Goal: Information Seeking & Learning: Learn about a topic

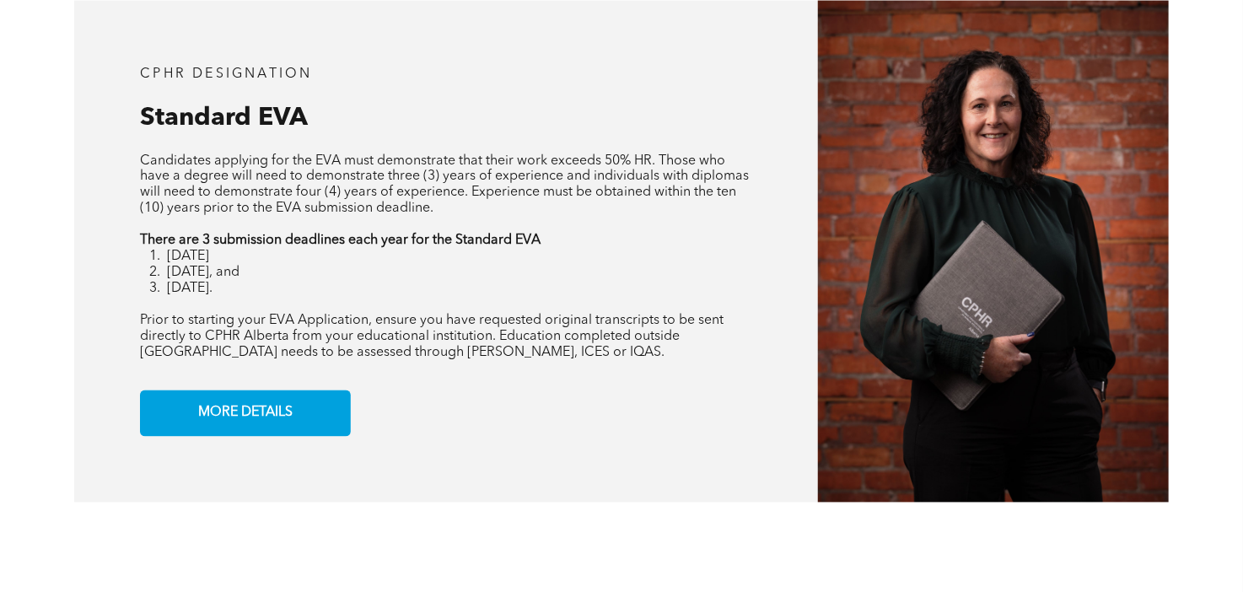
scroll to position [1390, 0]
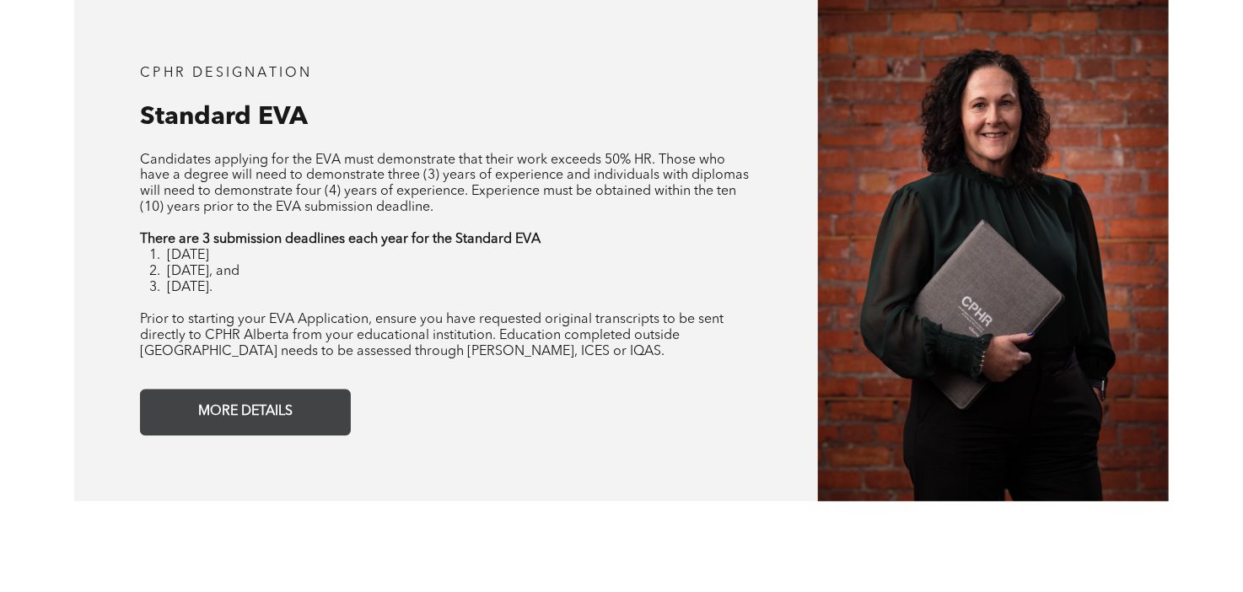
click at [274, 429] on span "MORE DETAILS" at bounding box center [245, 412] width 106 height 33
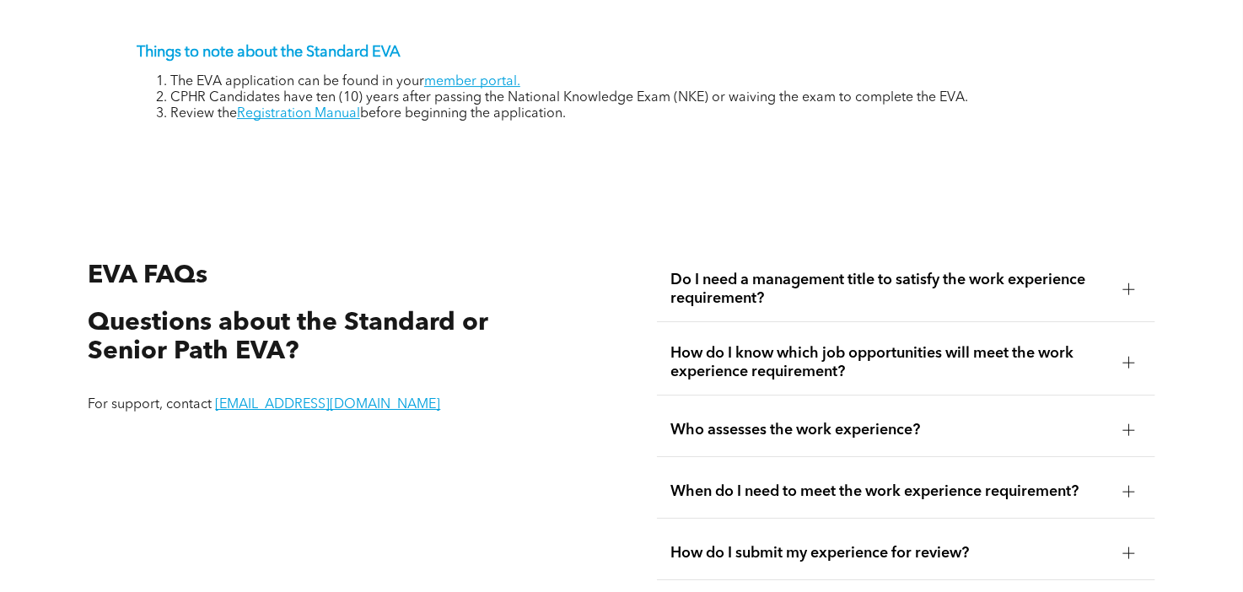
scroll to position [2740, 0]
click at [804, 307] on span "Do I need a management title to satisfy the work experience requirement?" at bounding box center [889, 288] width 439 height 37
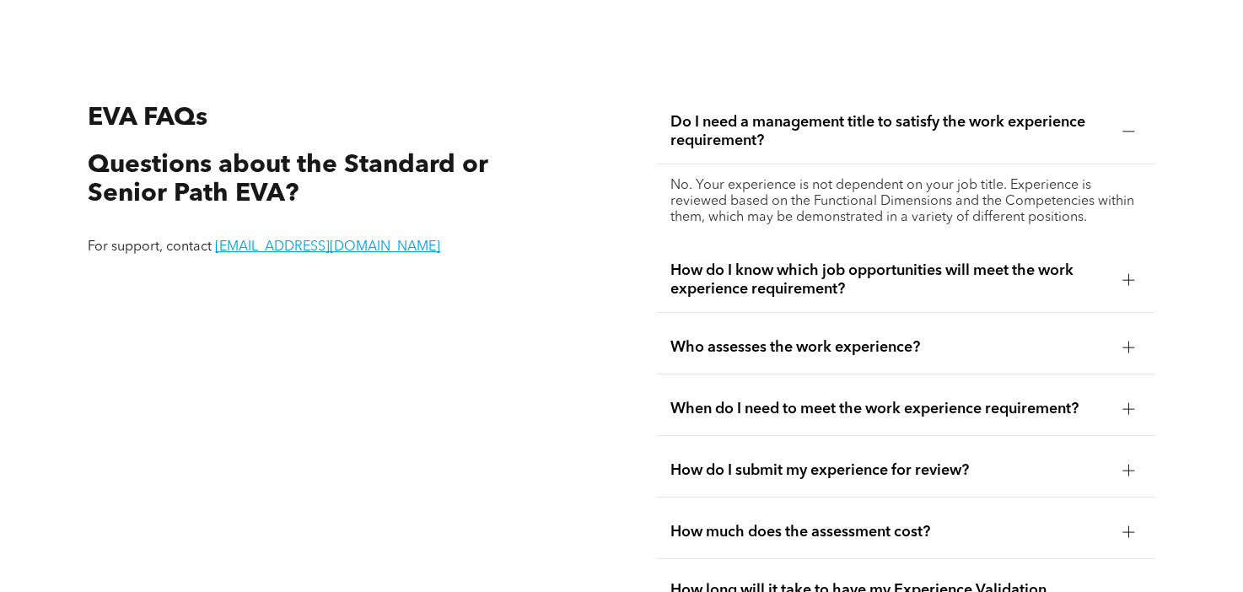
scroll to position [2895, 0]
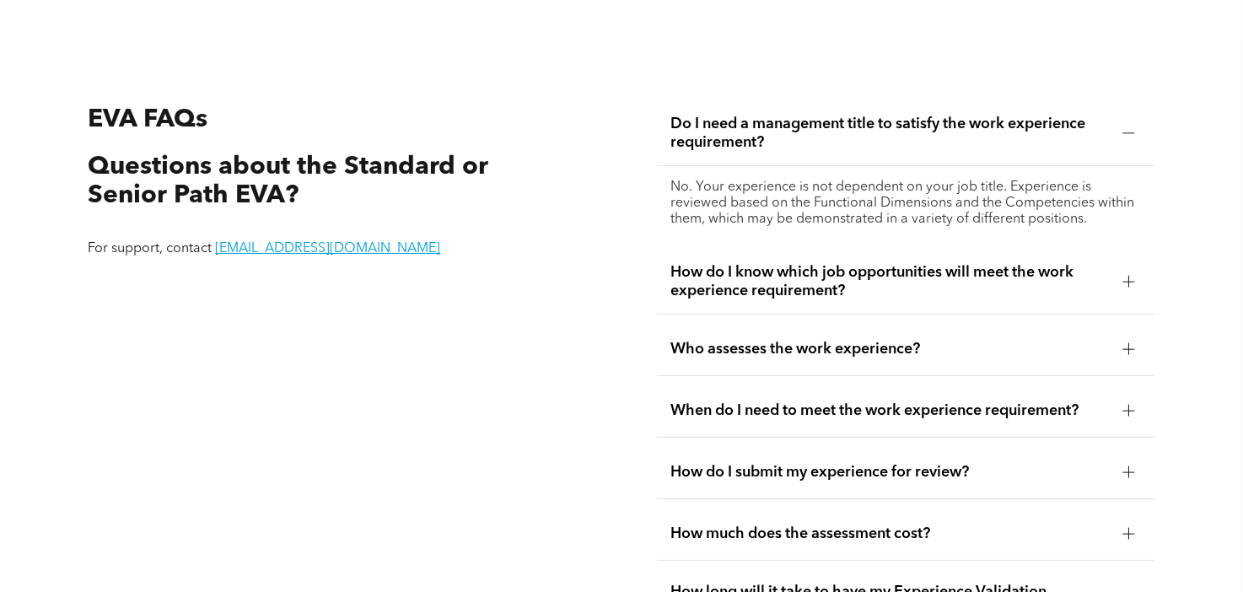
click at [804, 300] on span "How do I know which job opportunities will meet the work experience requirement?" at bounding box center [889, 281] width 439 height 37
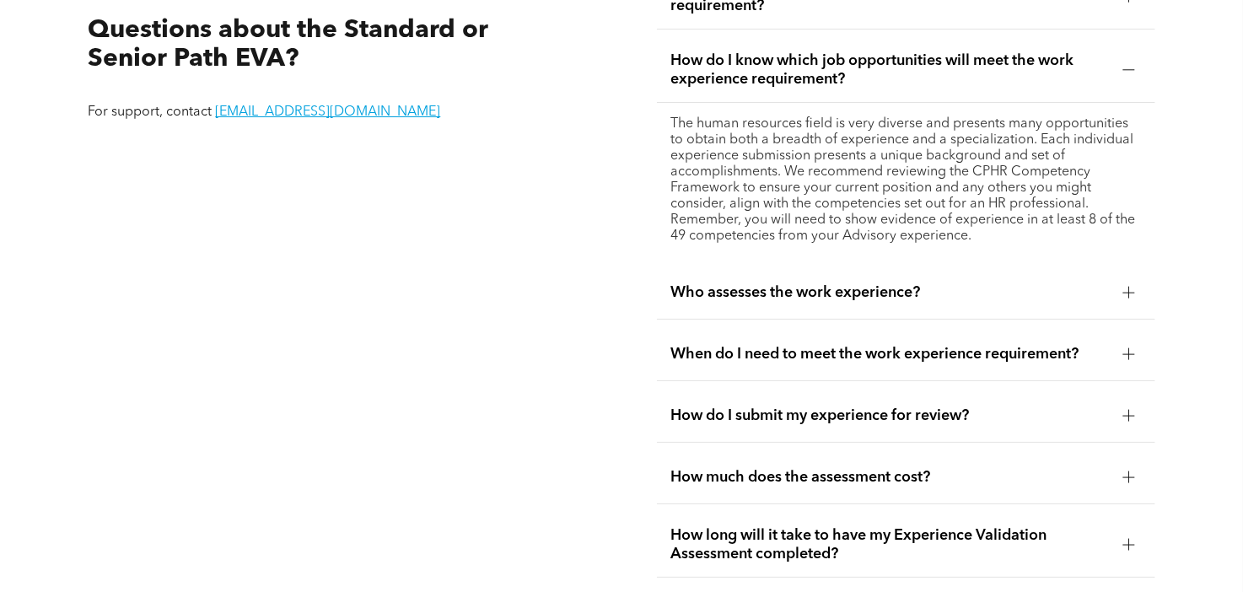
scroll to position [3035, 0]
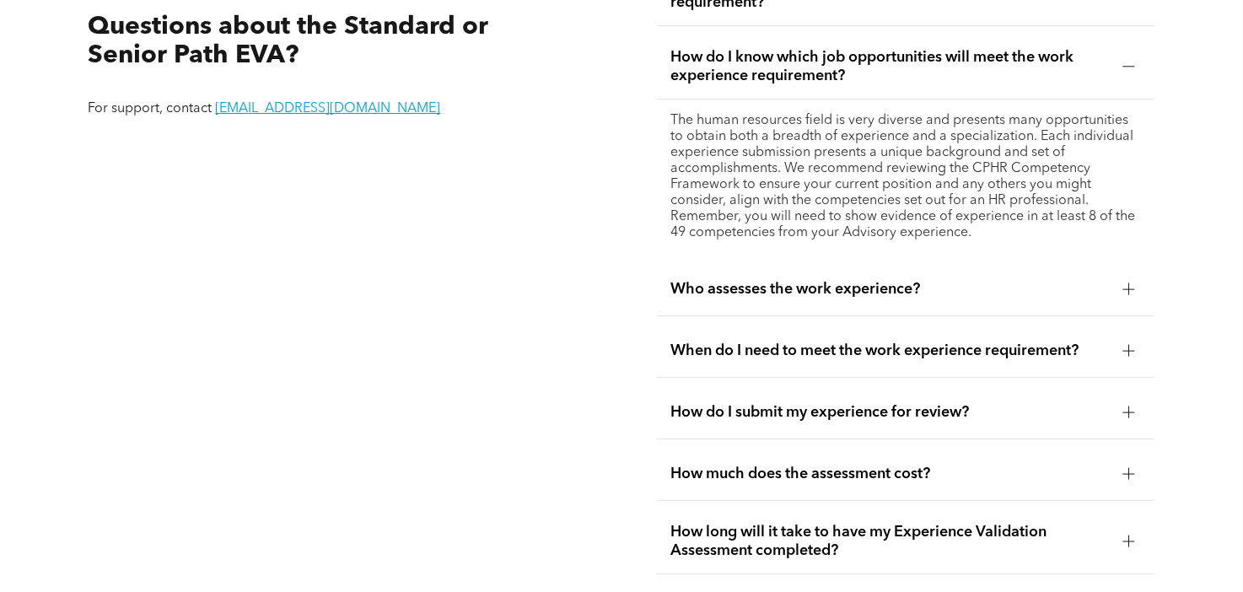
click at [804, 298] on span "Who assesses the work experience?" at bounding box center [889, 289] width 439 height 19
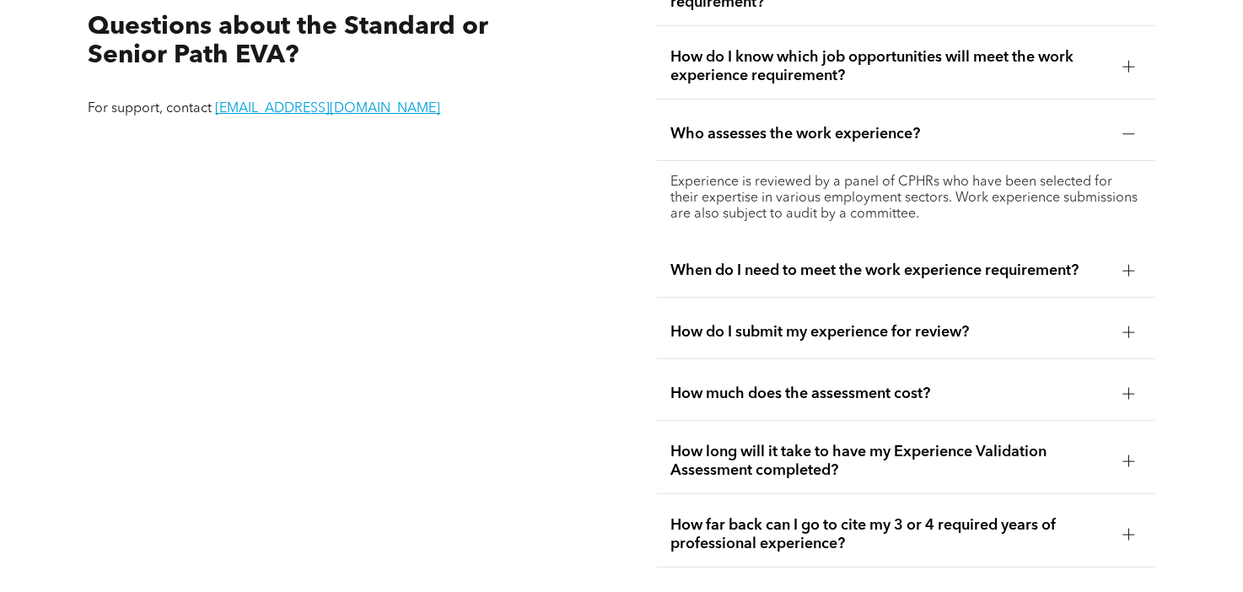
click at [804, 298] on div "When do I need to meet the work experience requirement?" at bounding box center [906, 271] width 498 height 53
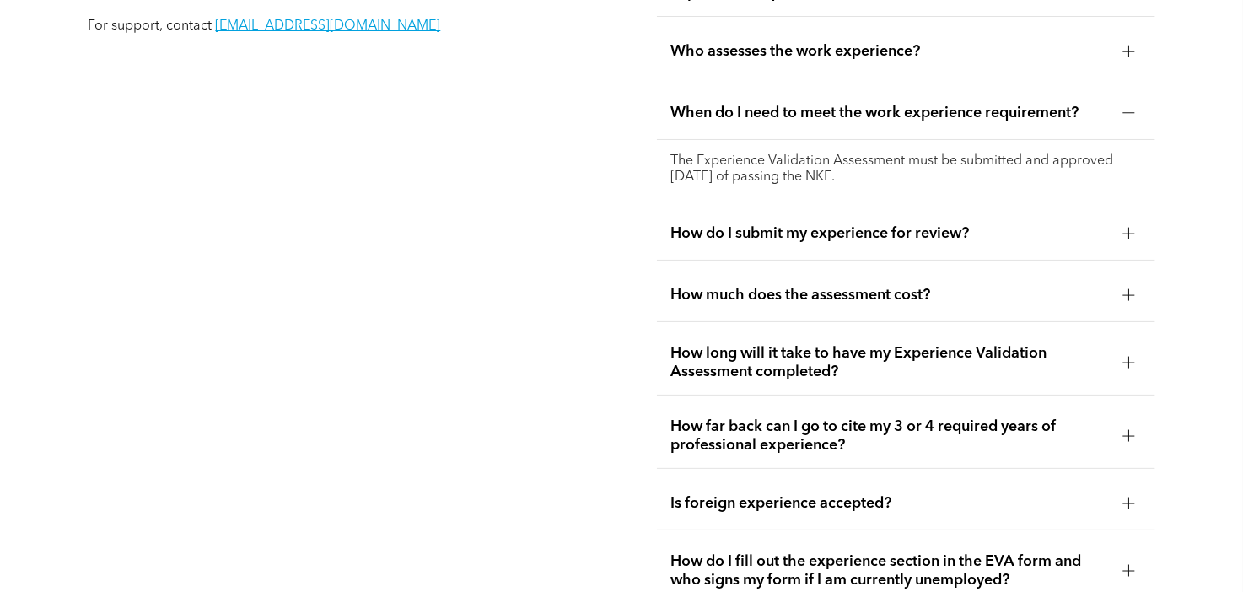
scroll to position [3120, 0]
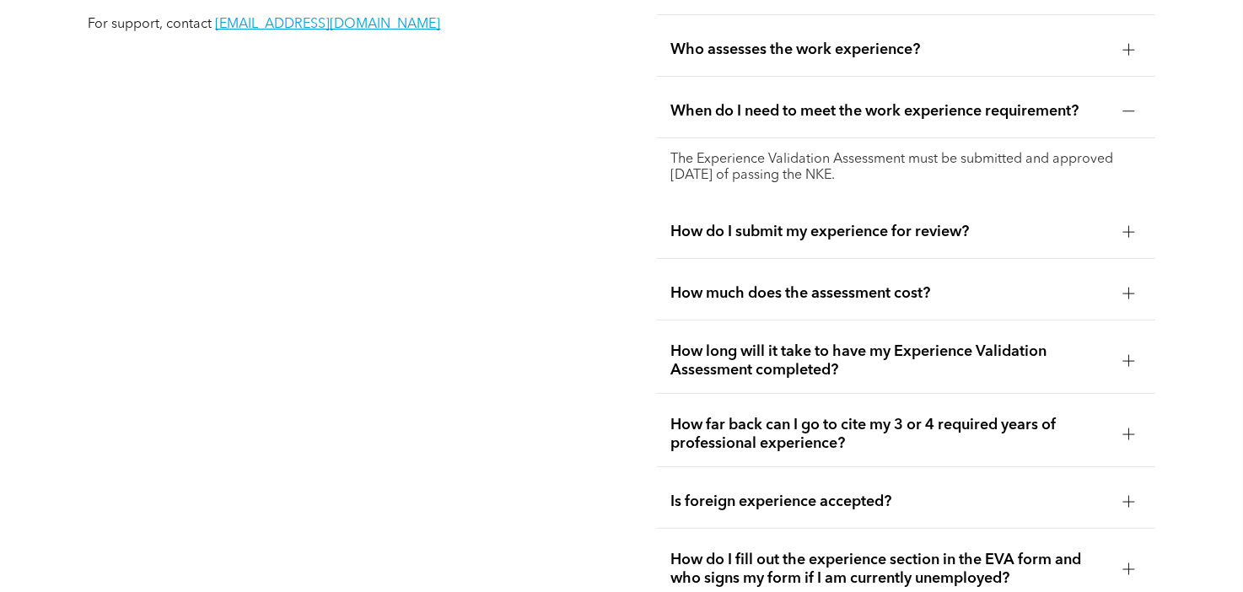
click at [798, 241] on span "How do I submit my experience for review?" at bounding box center [889, 232] width 439 height 19
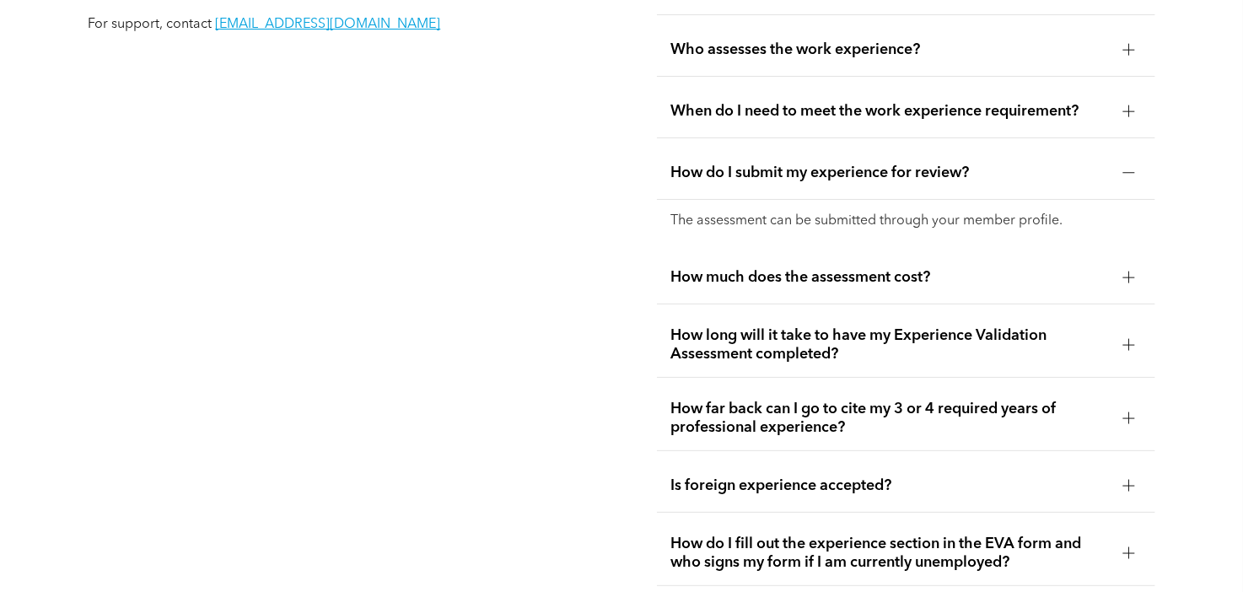
click at [795, 287] on span "How much does the assessment cost?" at bounding box center [889, 277] width 439 height 19
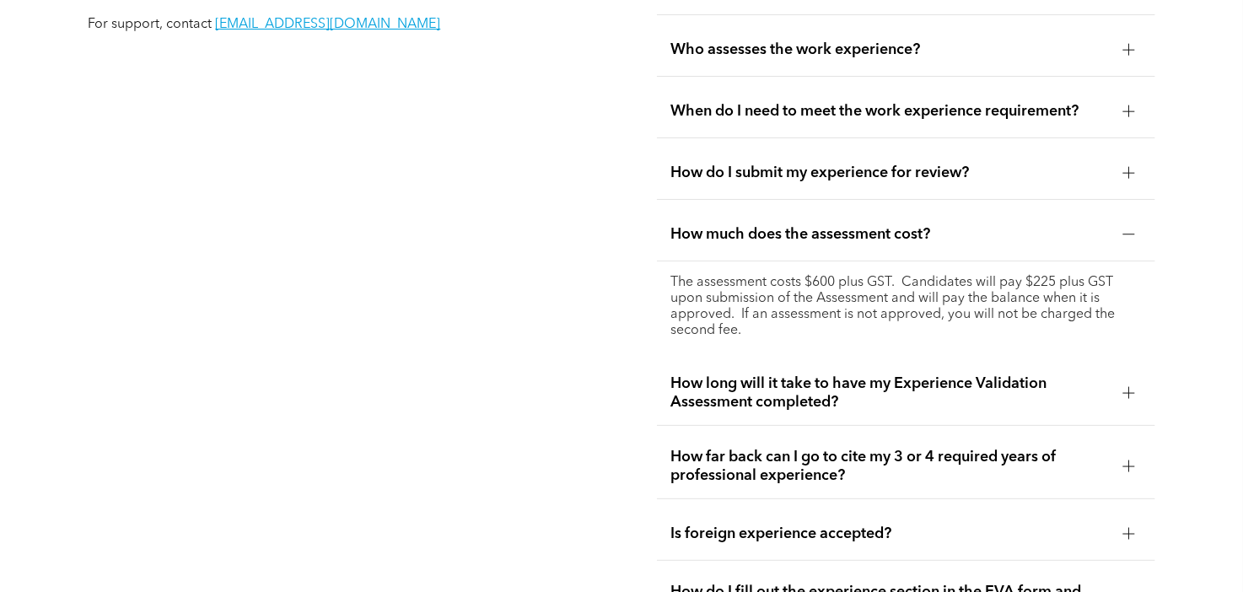
click at [812, 200] on div "How do I submit my experience for review?" at bounding box center [906, 173] width 498 height 53
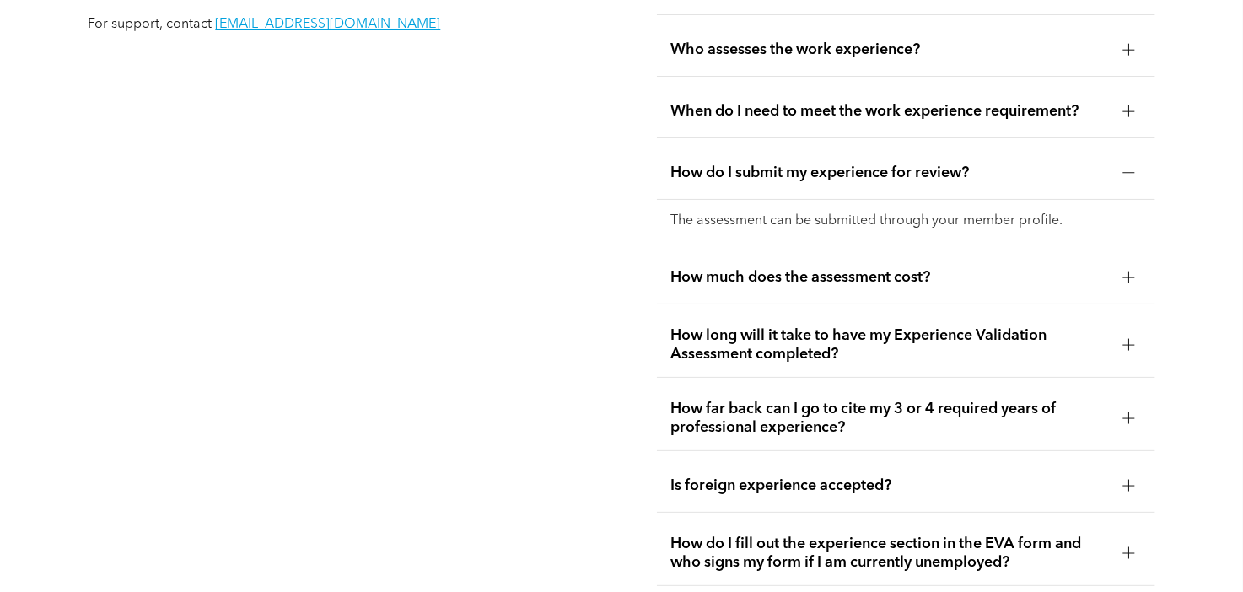
click at [818, 287] on span "How much does the assessment cost?" at bounding box center [889, 277] width 439 height 19
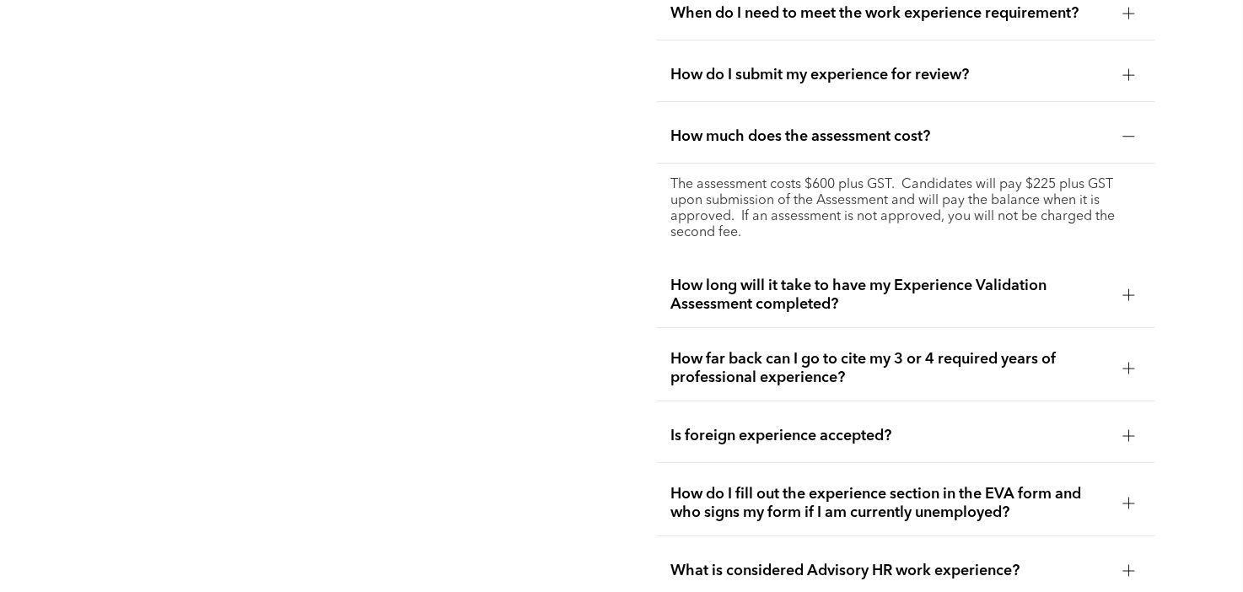
scroll to position [3219, 0]
click at [827, 312] on span "How long will it take to have my Experience Validation Assessment completed?" at bounding box center [889, 293] width 439 height 37
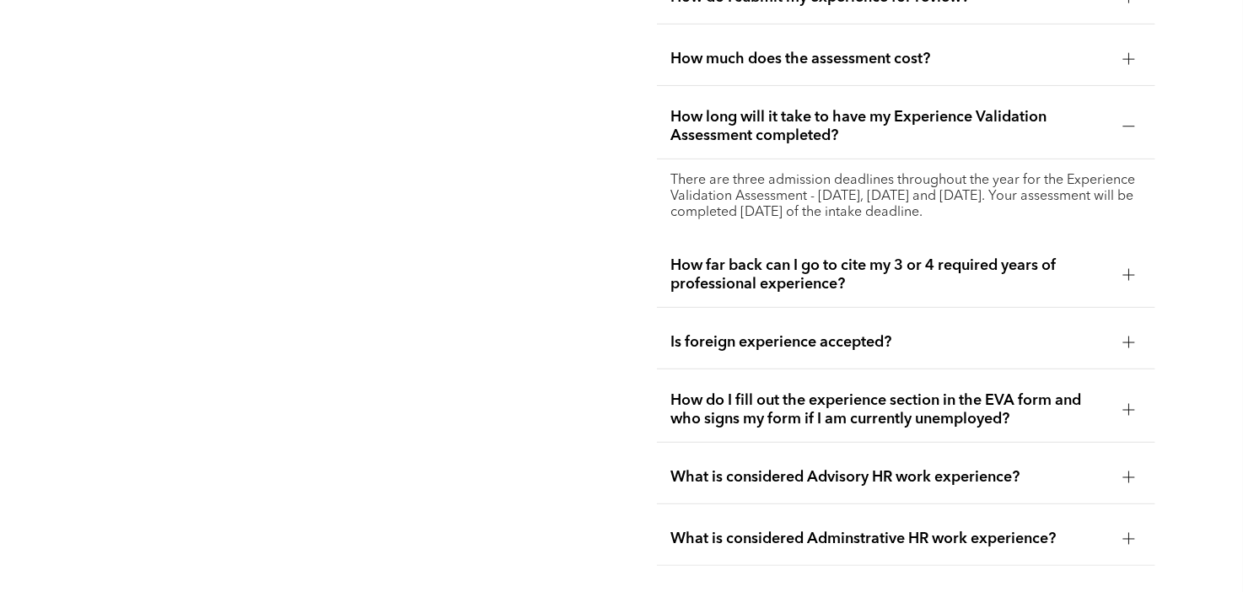
scroll to position [3295, 0]
click at [824, 293] on span "How far back can I go to cite my 3 or 4 required years of professional experien…" at bounding box center [889, 274] width 439 height 37
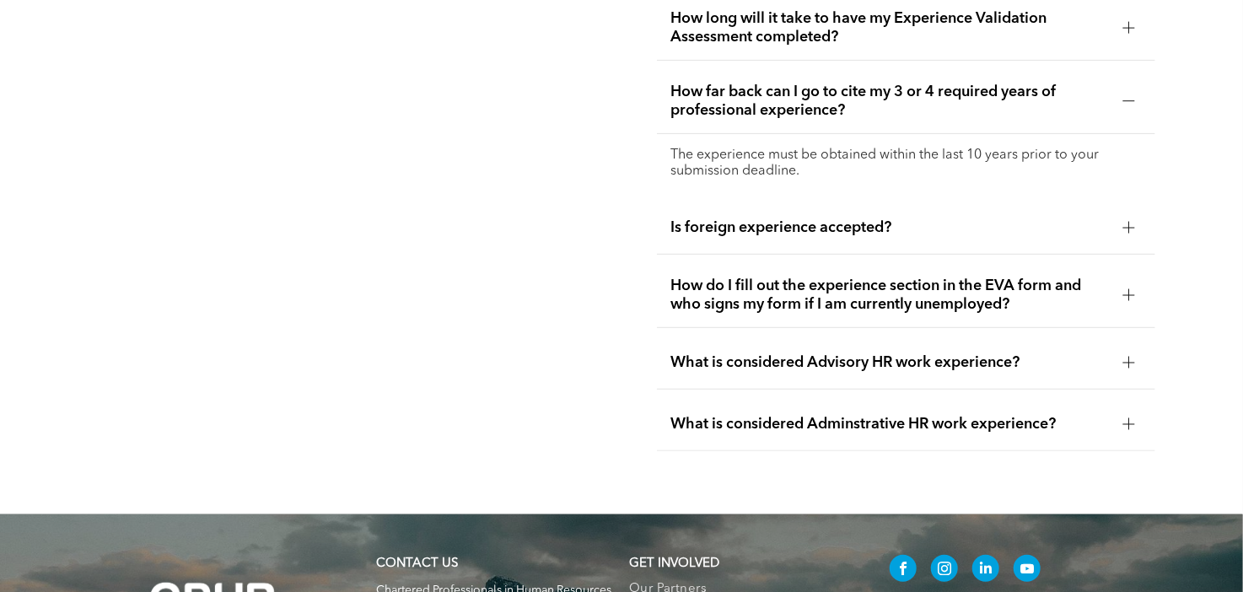
scroll to position [3393, 0]
click at [823, 255] on div "Is foreign experience accepted?" at bounding box center [906, 228] width 498 height 53
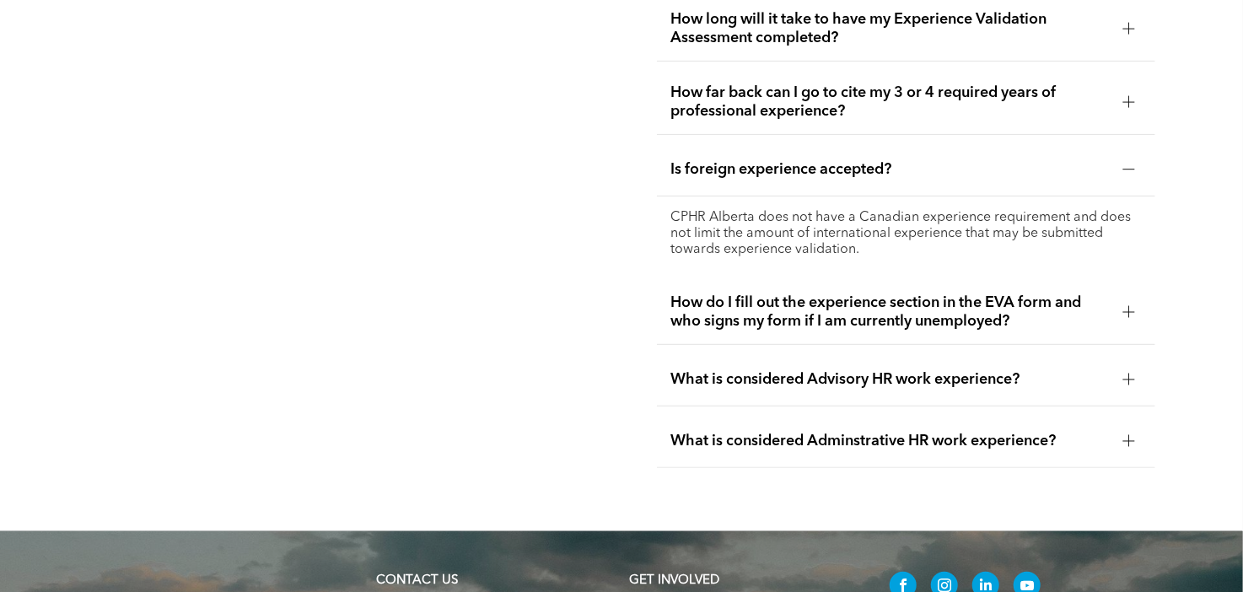
click at [799, 331] on span "How do I fill out the experience section in the EVA form and who signs my form …" at bounding box center [889, 311] width 439 height 37
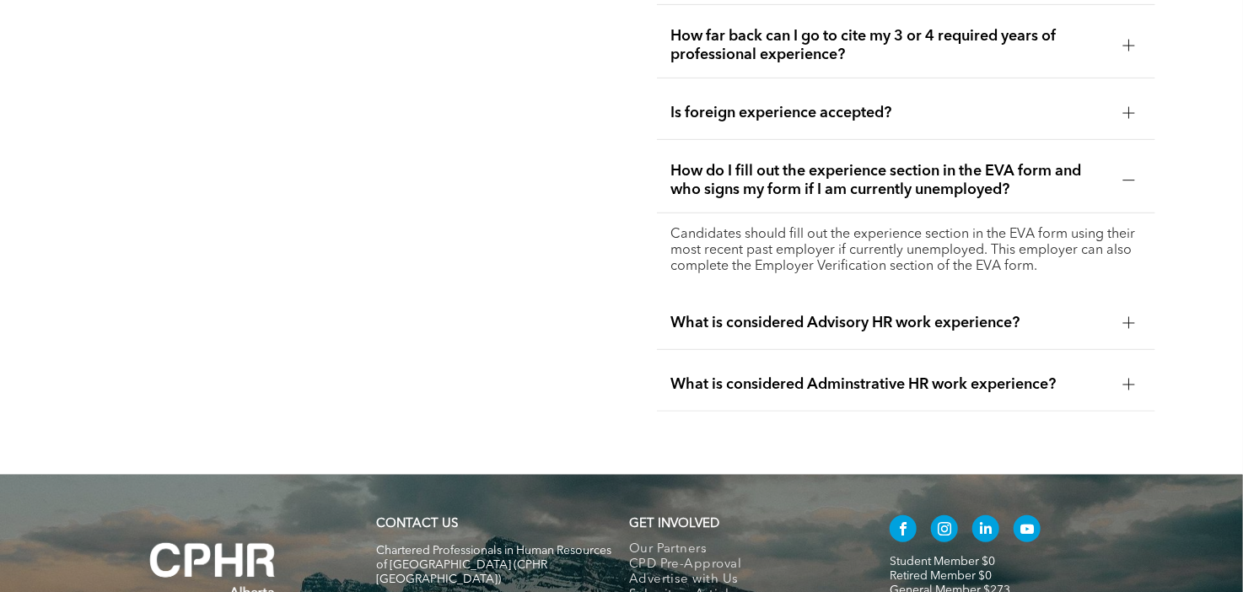
scroll to position [3454, 0]
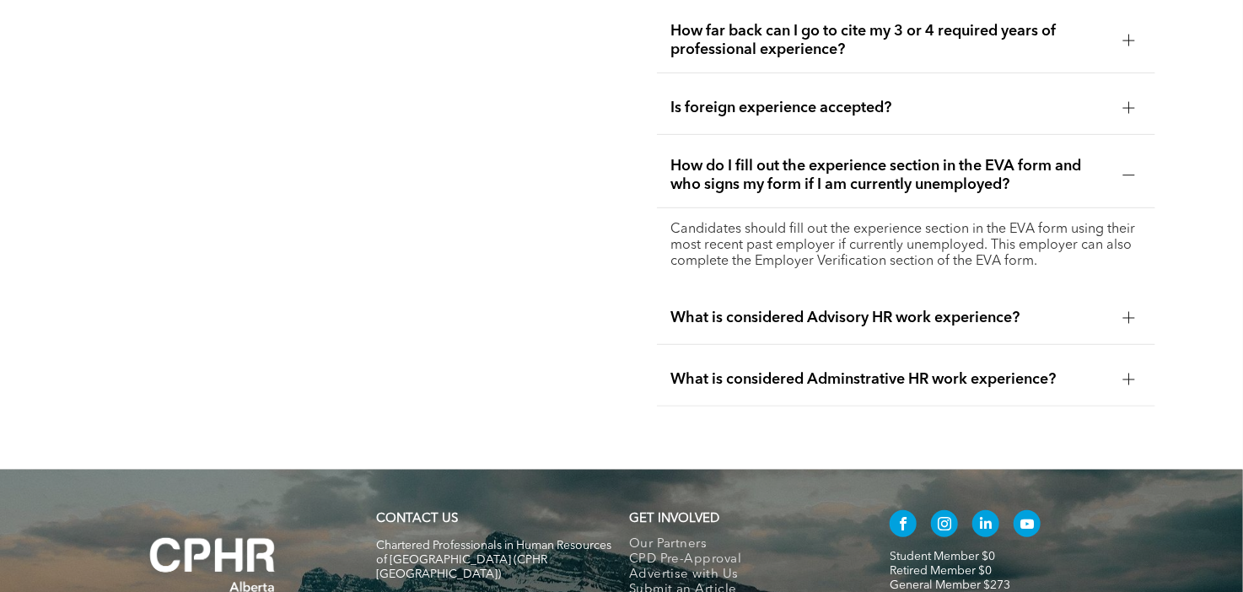
click at [800, 345] on div "What is considered Advisory HR work experience?" at bounding box center [906, 318] width 498 height 53
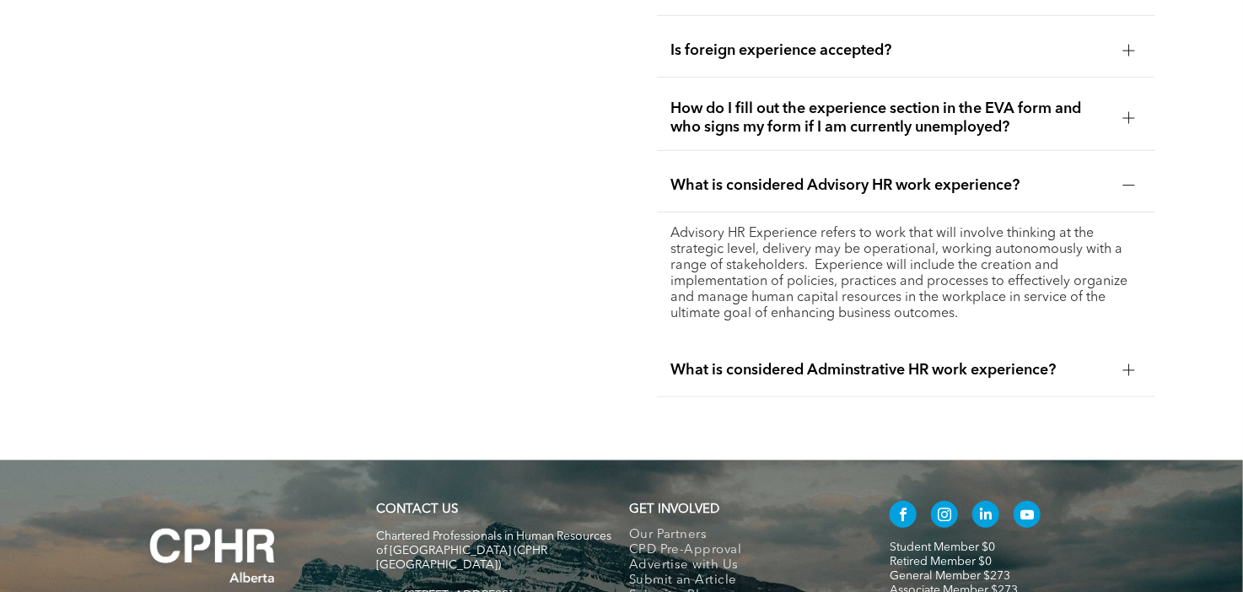
scroll to position [3518, 0]
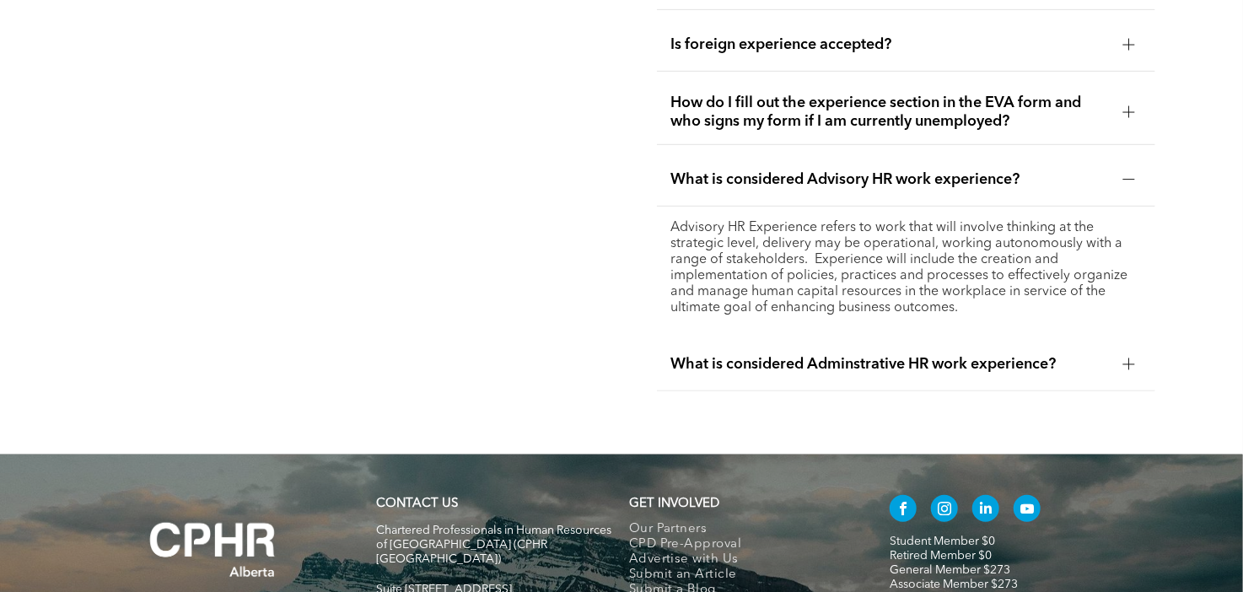
click at [708, 374] on span "What is considered Adminstrative HR work experience?" at bounding box center [889, 364] width 439 height 19
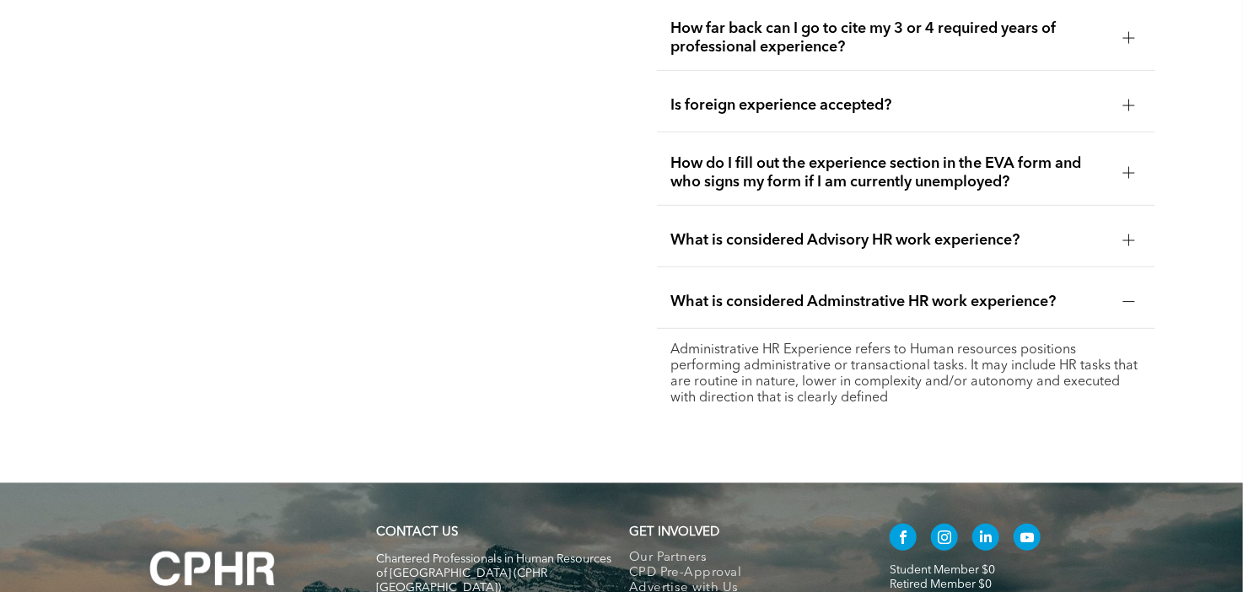
scroll to position [3428, 0]
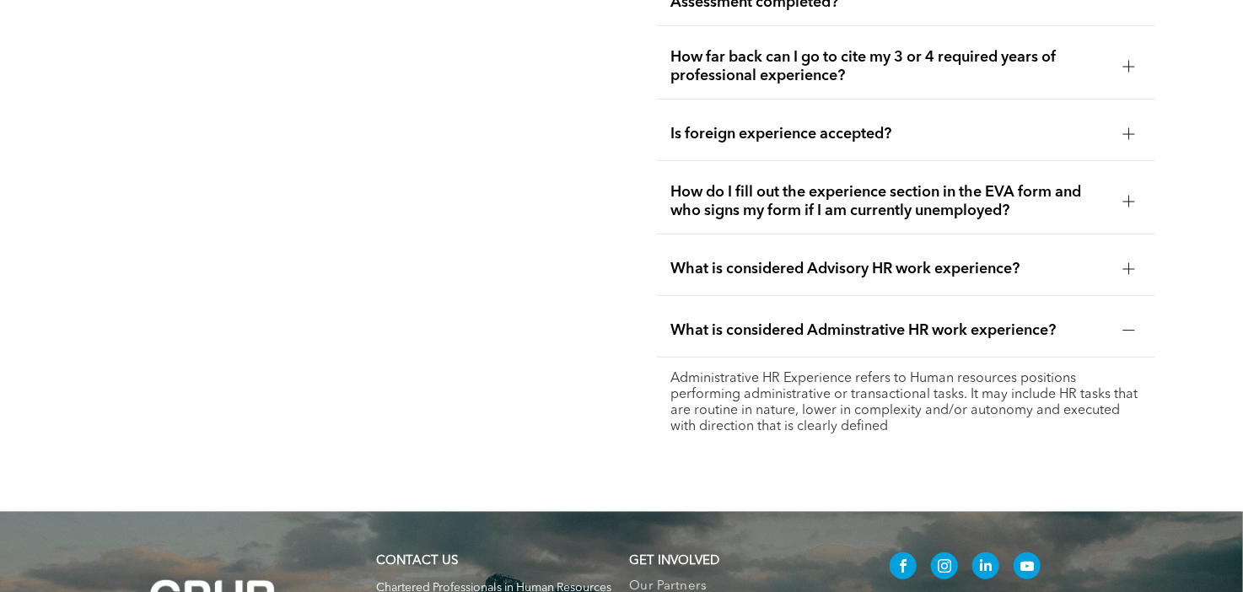
click at [782, 278] on span "What is considered Advisory HR work experience?" at bounding box center [889, 269] width 439 height 19
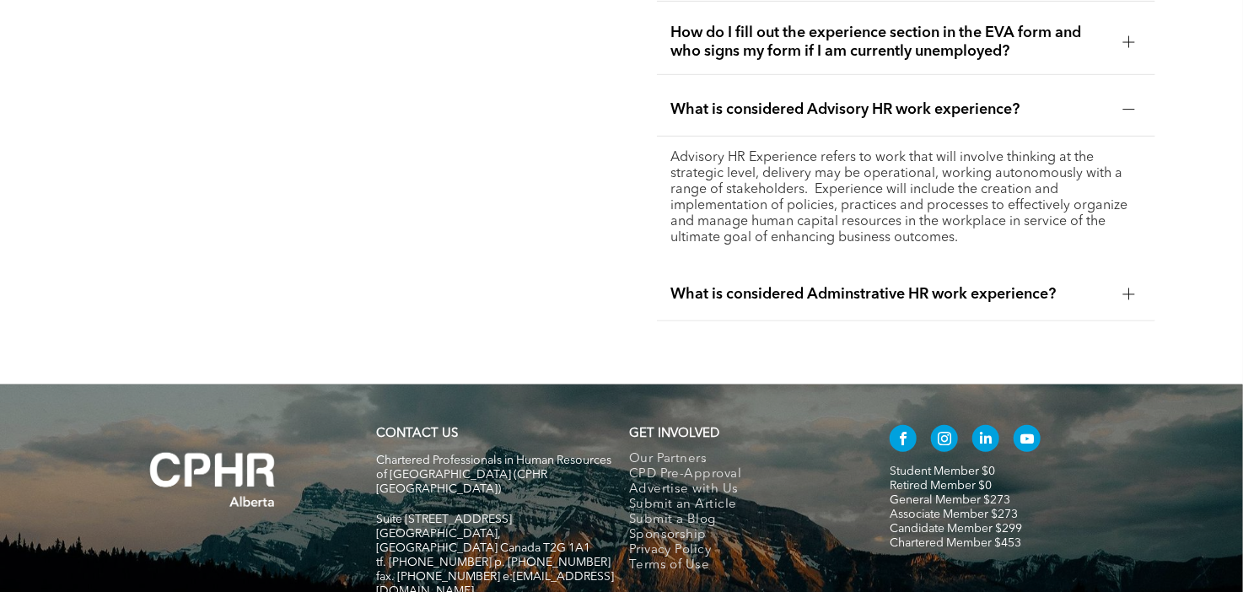
scroll to position [3606, 0]
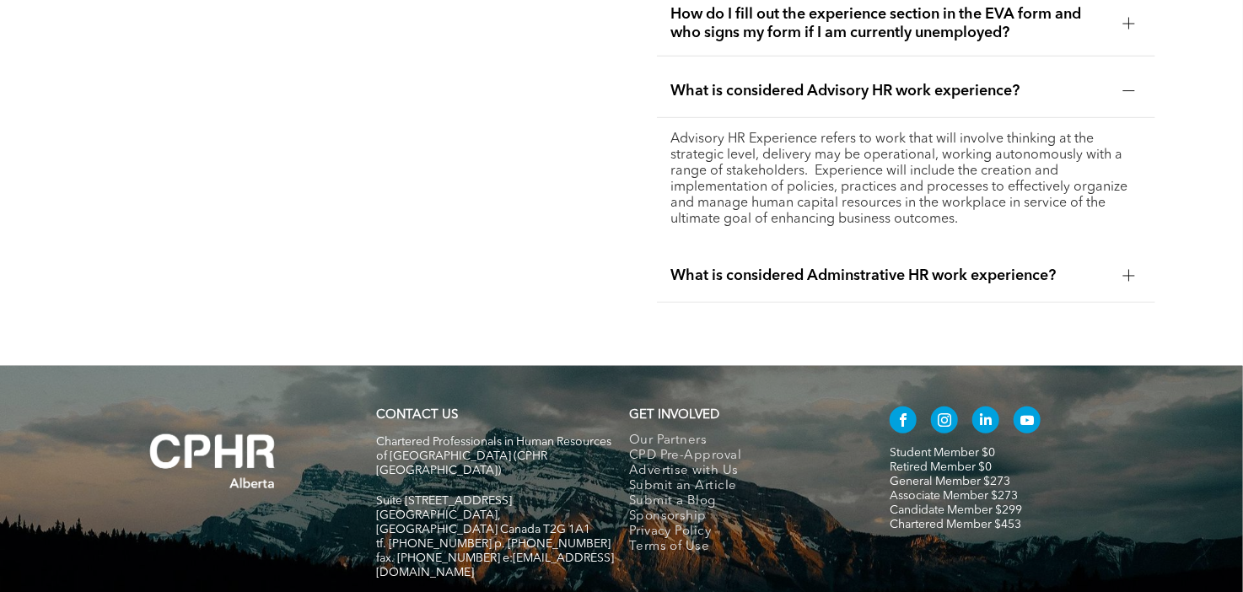
click at [1135, 282] on div at bounding box center [1129, 276] width 12 height 12
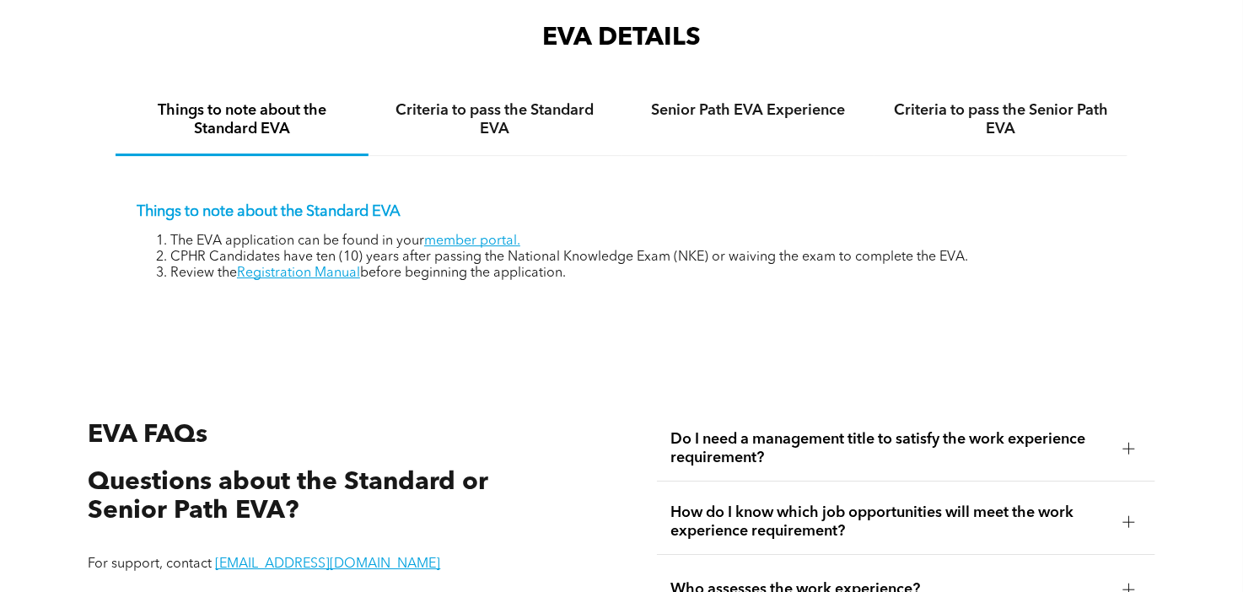
scroll to position [2449, 0]
